Goal: Task Accomplishment & Management: Manage account settings

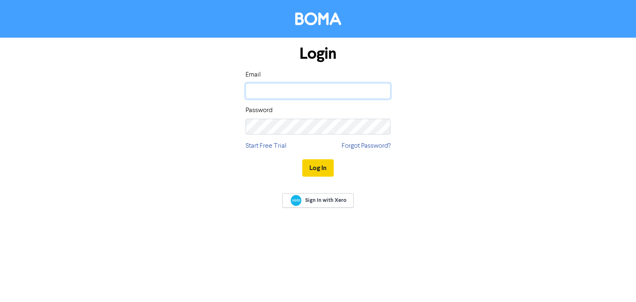
type input "[EMAIL_ADDRESS][DOMAIN_NAME]"
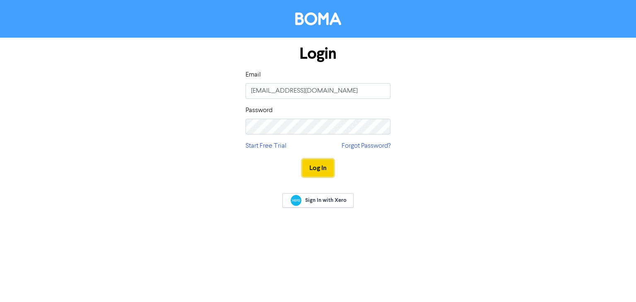
click at [322, 165] on button "Log In" at bounding box center [317, 167] width 31 height 17
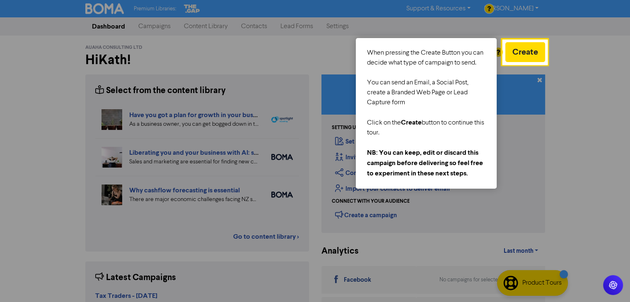
click at [341, 24] on div at bounding box center [251, 196] width 503 height 392
drag, startPoint x: 339, startPoint y: 70, endPoint x: 367, endPoint y: 48, distance: 36.0
click at [340, 70] on div at bounding box center [251, 196] width 503 height 392
click at [452, 36] on div at bounding box center [251, 196] width 503 height 392
drag, startPoint x: 452, startPoint y: 209, endPoint x: 452, endPoint y: 226, distance: 17.0
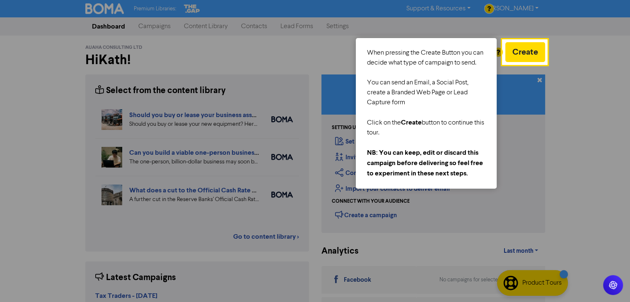
click at [452, 210] on div at bounding box center [251, 196] width 503 height 392
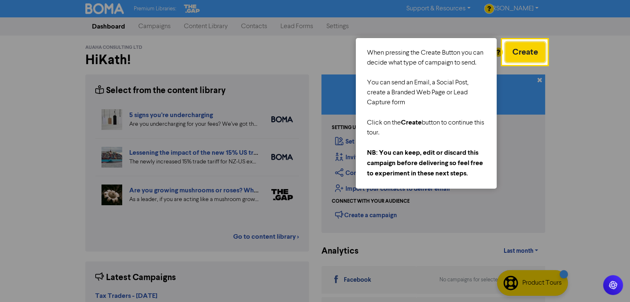
click at [538, 55] on button "Create" at bounding box center [525, 52] width 40 height 20
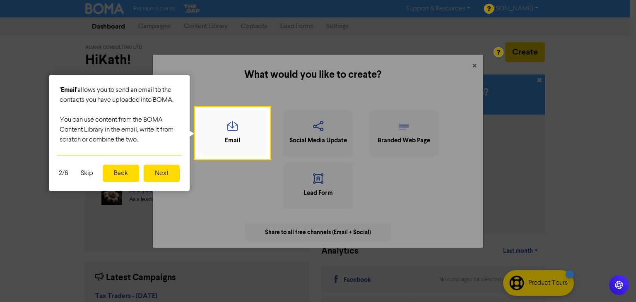
click at [476, 63] on div at bounding box center [452, 196] width 367 height 392
click at [87, 171] on button "Skip" at bounding box center [87, 173] width 22 height 17
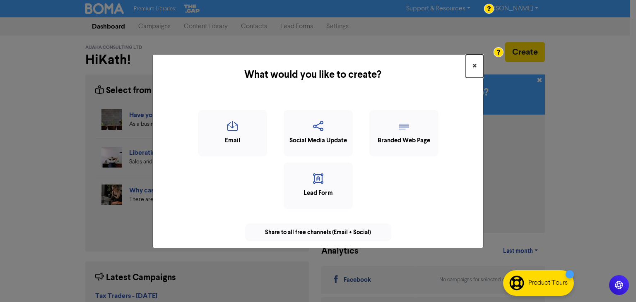
click at [471, 65] on button "×" at bounding box center [474, 66] width 17 height 23
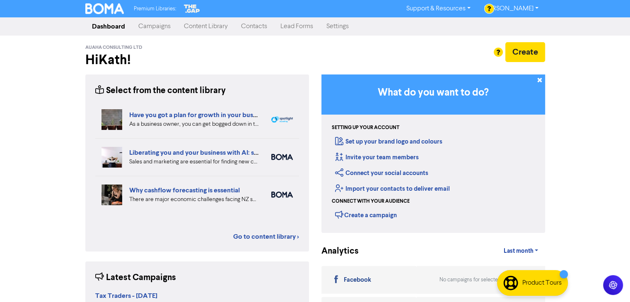
click at [345, 27] on link "Settings" at bounding box center [338, 26] width 36 height 17
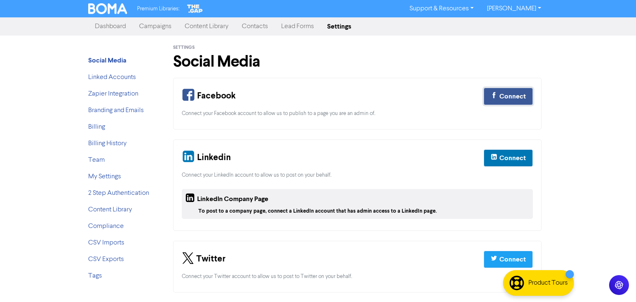
click at [512, 98] on div "Connect" at bounding box center [513, 97] width 27 height 10
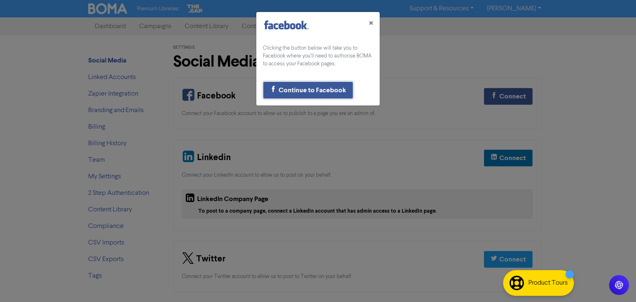
click at [309, 90] on div "Continue to Facebook" at bounding box center [313, 90] width 68 height 10
